Goal: Information Seeking & Learning: Learn about a topic

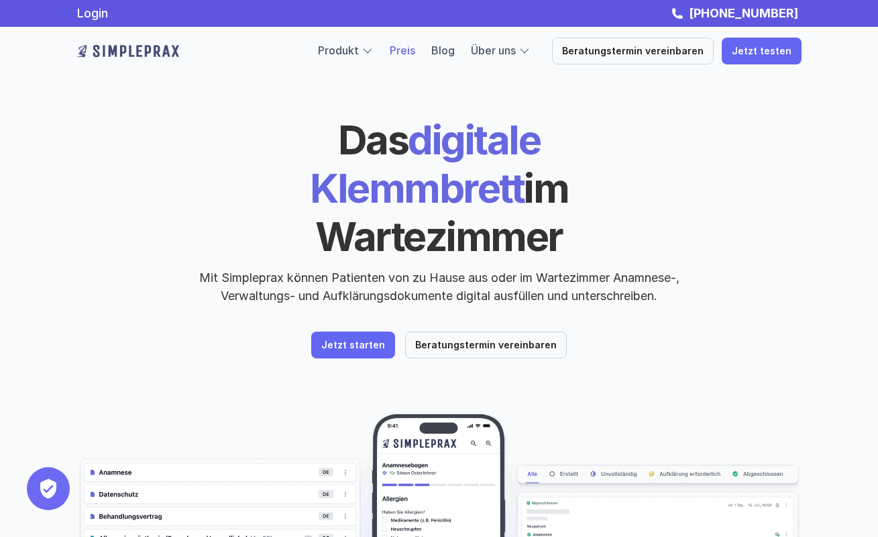
click at [415, 51] on link "Preis" at bounding box center [403, 50] width 26 height 13
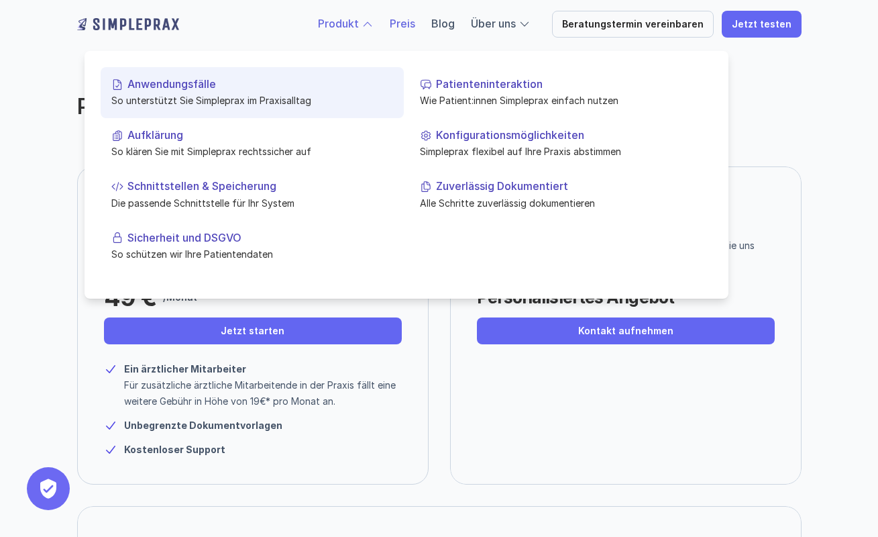
click at [227, 87] on p "Anwendungsfälle" at bounding box center [261, 84] width 266 height 13
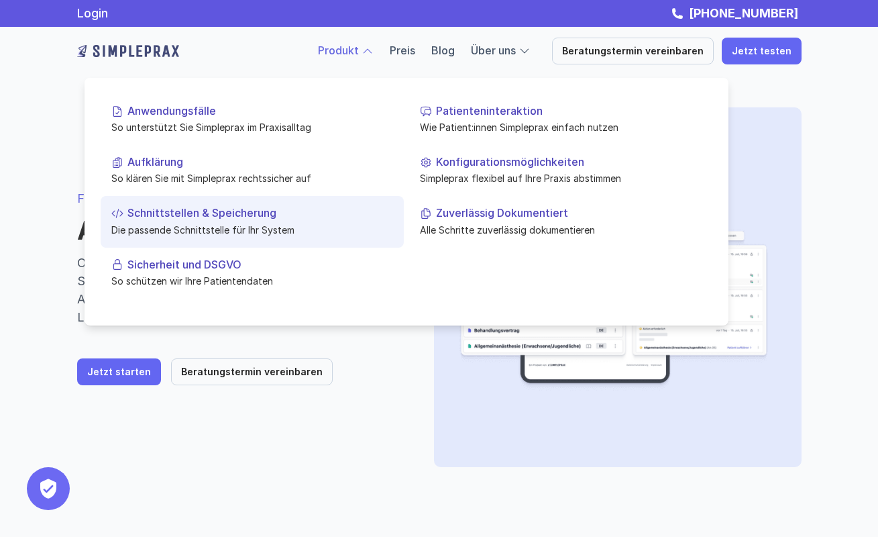
click at [232, 212] on p "Schnittstellen & Speicherung" at bounding box center [261, 213] width 266 height 13
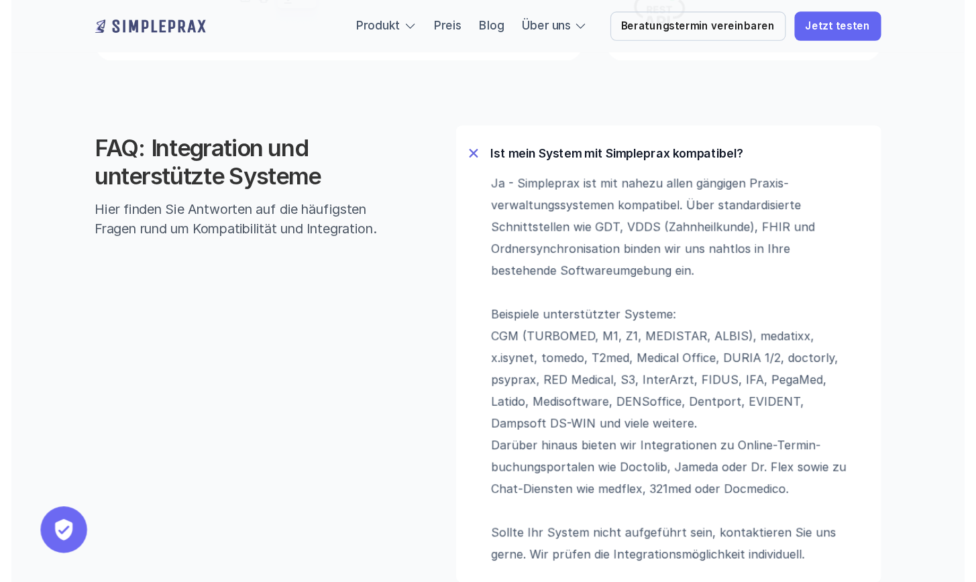
scroll to position [856, 0]
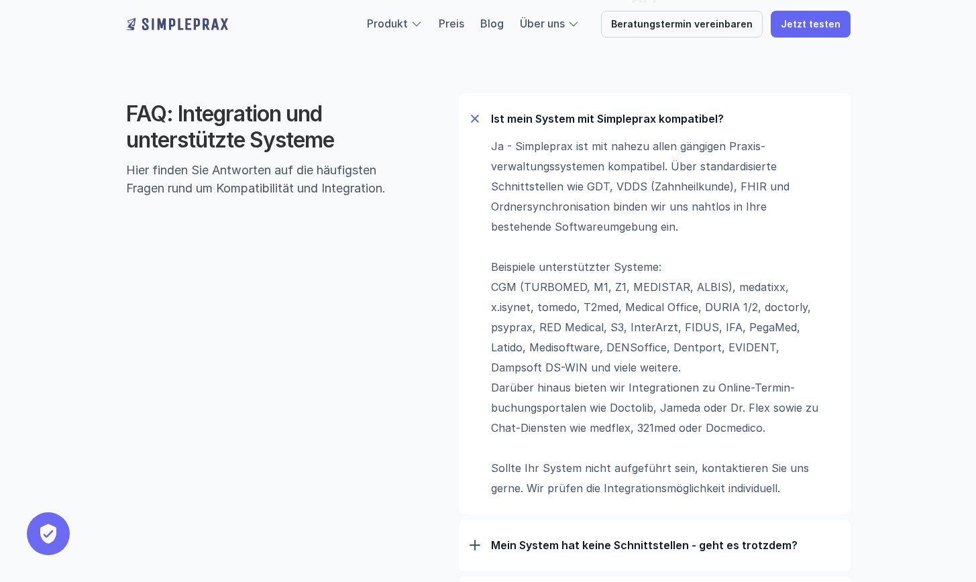
click at [802, 413] on p "Ja - Simpleprax ist mit nahezu allen gängigen Praxis­verwaltungs­systemen kompa…" at bounding box center [659, 317] width 336 height 362
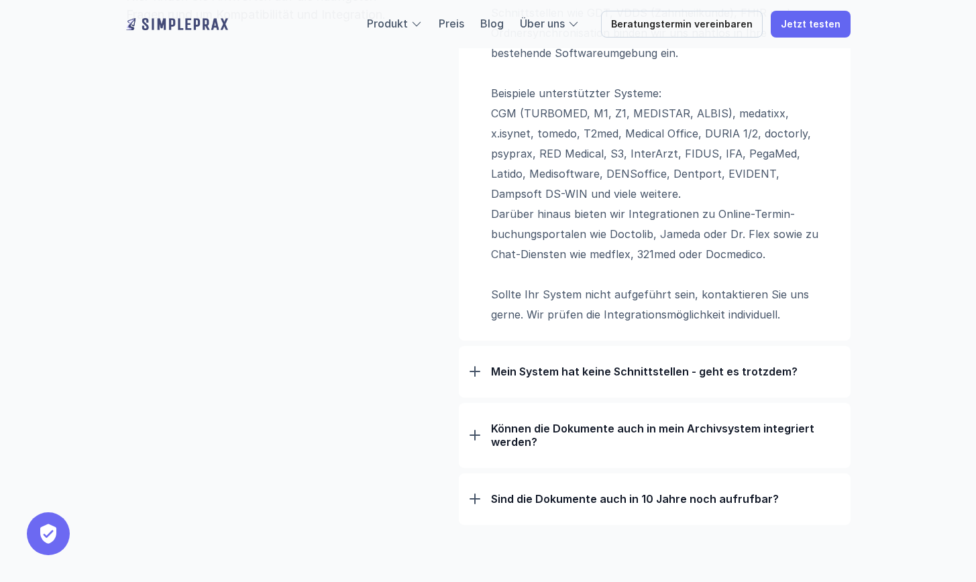
scroll to position [1139, 0]
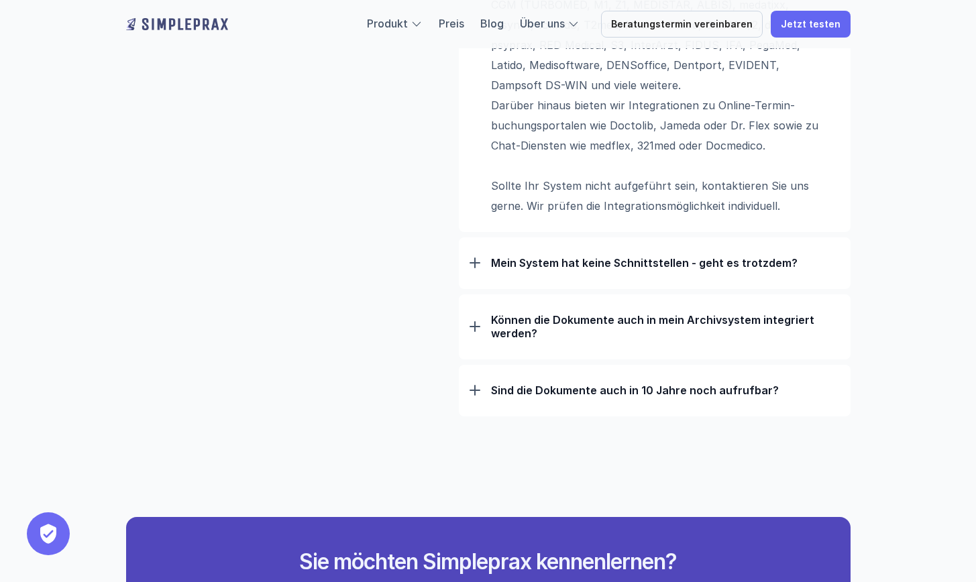
click at [754, 264] on p "Mein System hat keine Schnittstellen - geht es trotzdem?" at bounding box center [665, 262] width 349 height 13
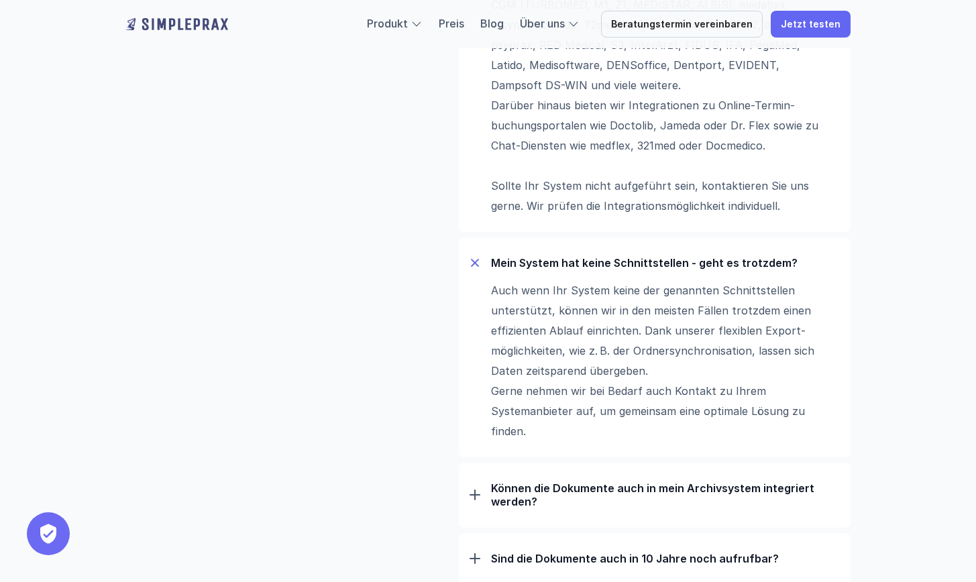
click at [754, 264] on p "Mein System hat keine Schnittstellen - geht es trotzdem?" at bounding box center [665, 262] width 349 height 13
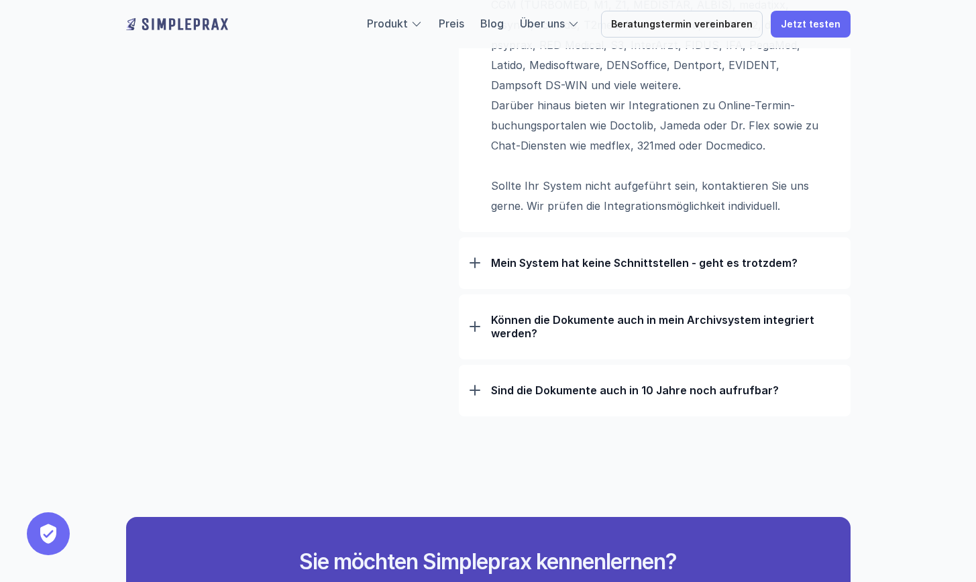
click at [754, 316] on p "Können die Dokumente auch in mein Archivsystem integriert werden?" at bounding box center [665, 326] width 349 height 27
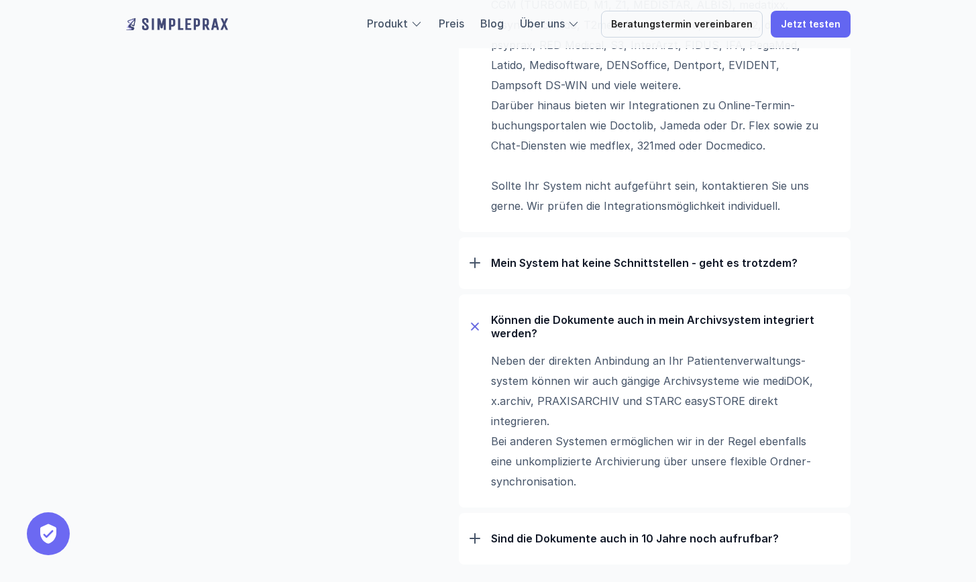
click at [754, 316] on p "Können die Dokumente auch in mein Archivsystem integriert werden?" at bounding box center [665, 326] width 349 height 27
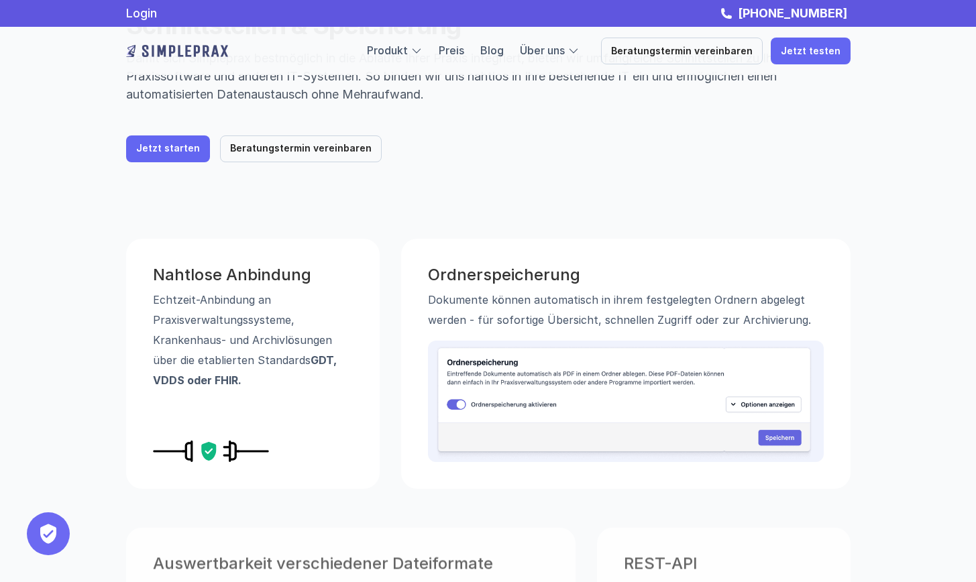
scroll to position [0, 0]
